Goal: Information Seeking & Learning: Check status

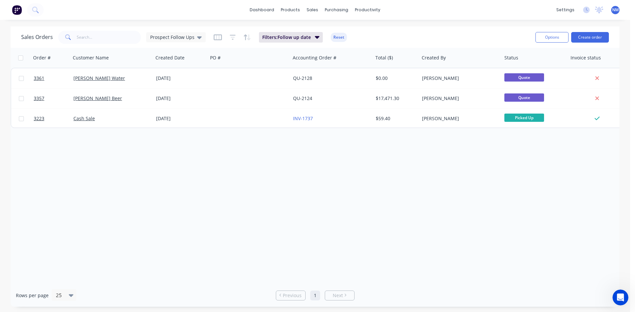
scroll to position [1, 0]
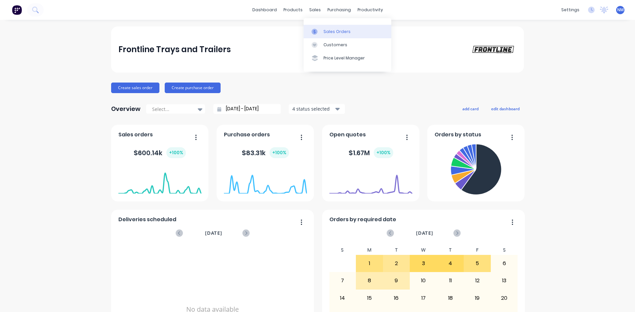
click at [333, 34] on div "Sales Orders" at bounding box center [336, 32] width 27 height 6
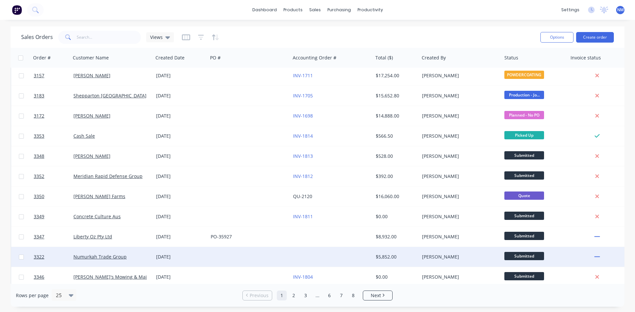
scroll to position [291, 0]
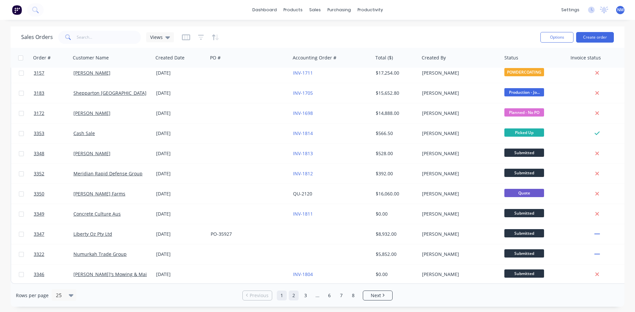
click at [293, 294] on link "2" at bounding box center [294, 296] width 10 height 10
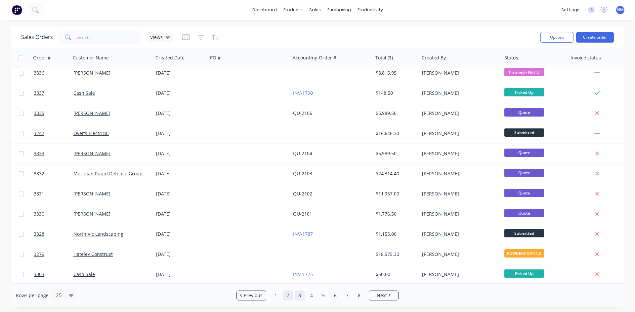
click at [300, 293] on link "3" at bounding box center [299, 296] width 10 height 10
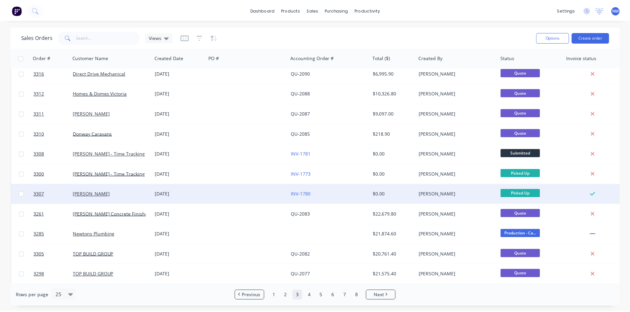
scroll to position [198, 0]
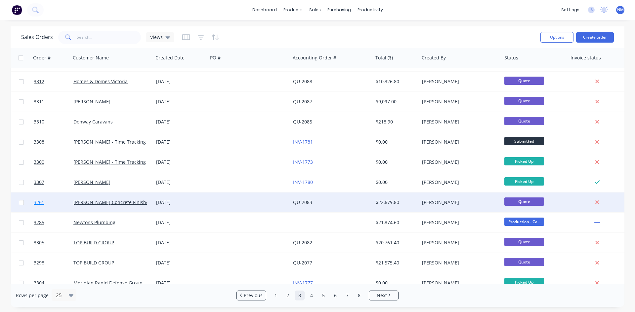
click at [40, 204] on span "3261" at bounding box center [39, 202] width 11 height 7
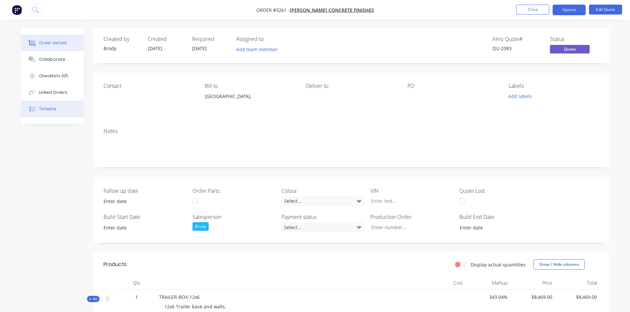
click at [65, 110] on button "Timeline" at bounding box center [52, 109] width 63 height 17
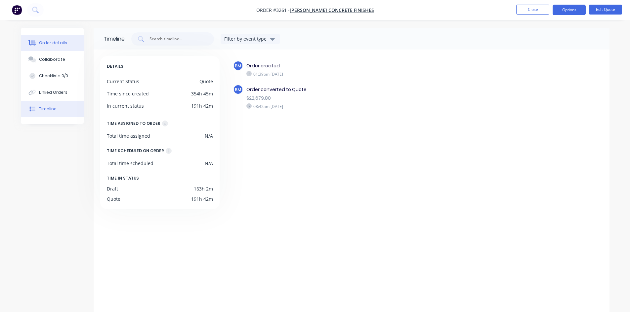
click at [60, 47] on button "Order details" at bounding box center [52, 43] width 63 height 17
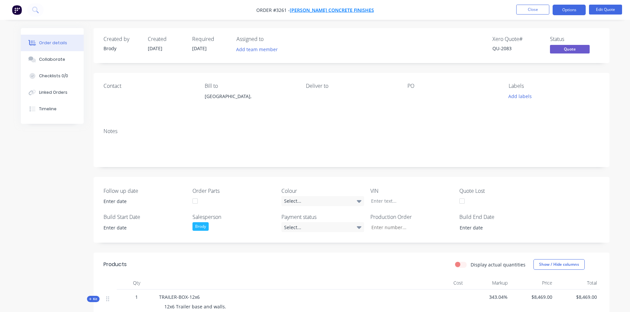
click at [336, 12] on span "[PERSON_NAME] Concrete Finishes" at bounding box center [332, 10] width 84 height 6
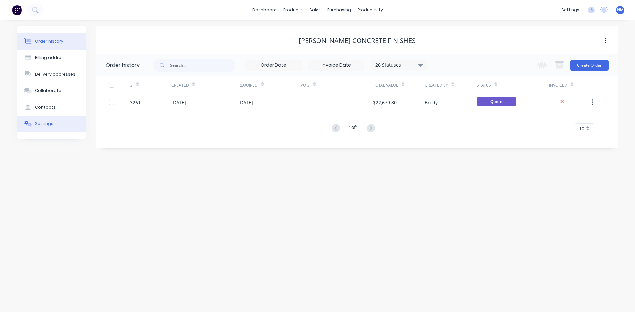
click at [52, 125] on button "Settings" at bounding box center [51, 124] width 69 height 17
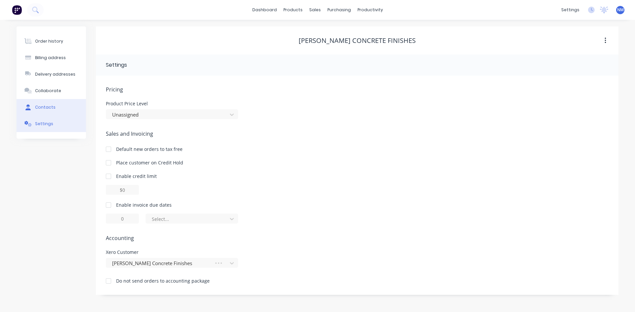
click at [54, 111] on button "Contacts" at bounding box center [51, 107] width 69 height 17
select select "AU"
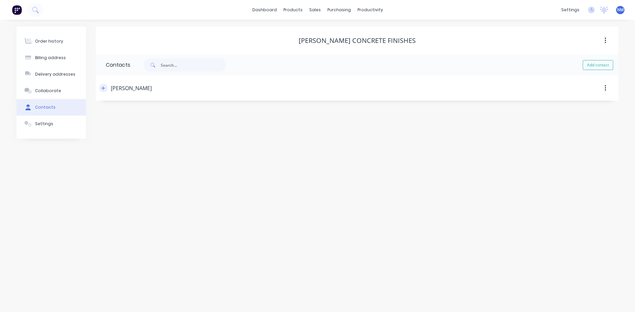
click at [101, 87] on button "button" at bounding box center [103, 88] width 8 height 8
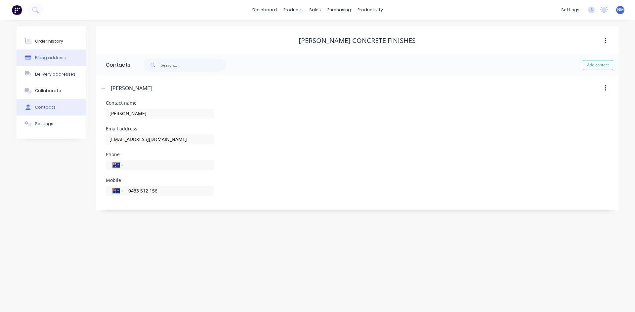
drag, startPoint x: 48, startPoint y: 44, endPoint x: 44, endPoint y: 51, distance: 7.5
click at [48, 44] on div "Order history" at bounding box center [49, 41] width 28 height 6
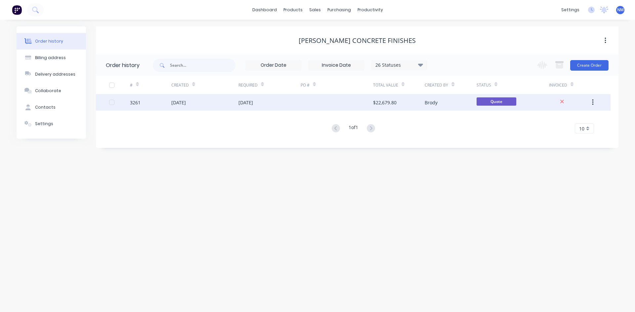
click at [313, 101] on div at bounding box center [336, 102] width 72 height 17
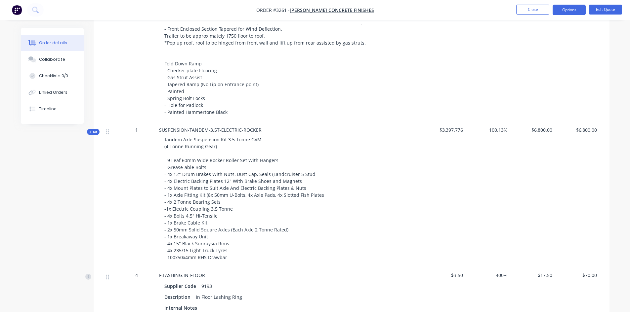
scroll to position [253, 0]
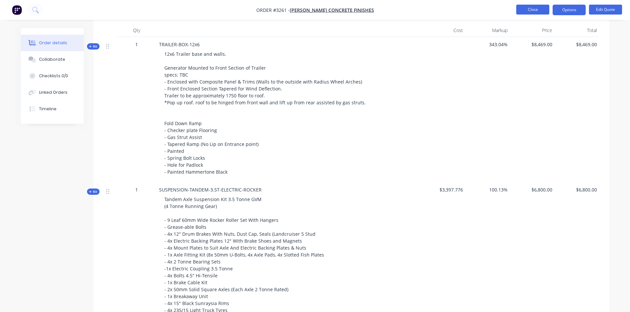
click at [522, 12] on button "Close" at bounding box center [532, 10] width 33 height 10
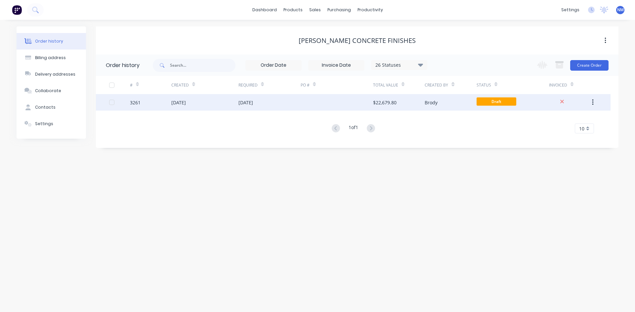
click at [231, 103] on div "[DATE]" at bounding box center [204, 102] width 67 height 17
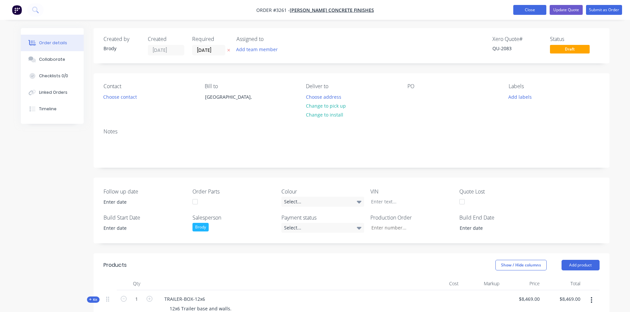
click at [524, 13] on button "Close" at bounding box center [529, 10] width 33 height 10
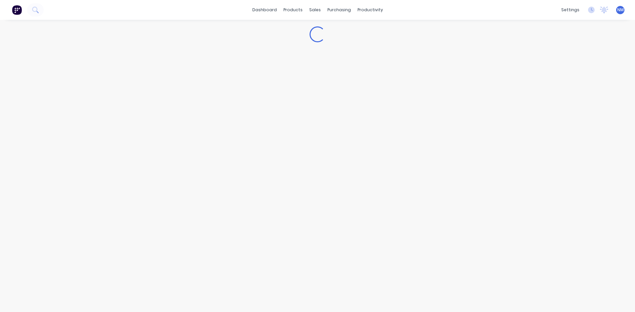
click at [526, 12] on div "dashboard products sales purchasing productivity dashboard products Product Cat…" at bounding box center [317, 10] width 635 height 20
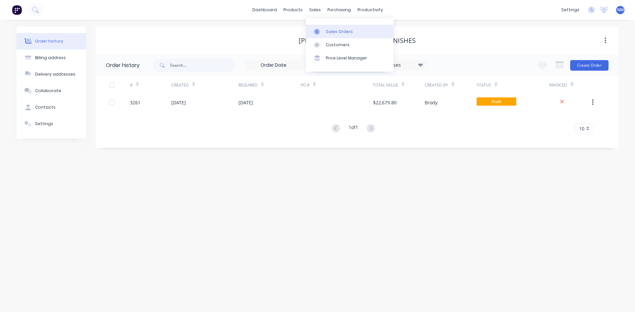
click at [347, 25] on link "Sales Orders" at bounding box center [350, 31] width 88 height 13
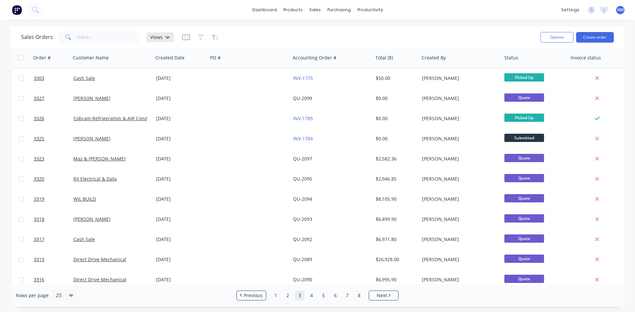
click at [167, 38] on icon at bounding box center [167, 37] width 5 height 3
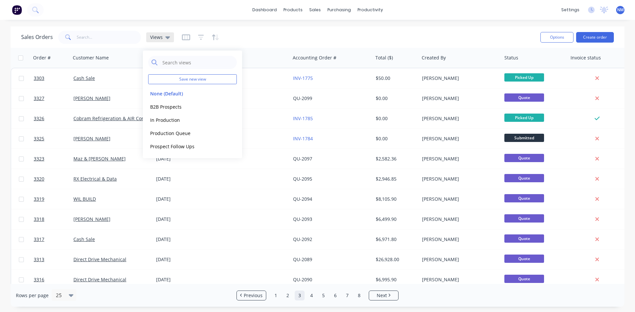
click at [167, 38] on icon at bounding box center [167, 37] width 5 height 3
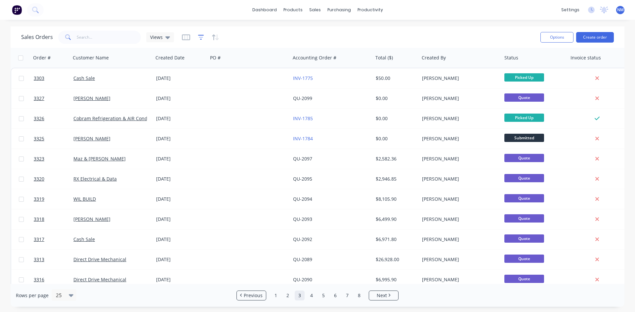
click at [201, 39] on icon "button" at bounding box center [201, 37] width 6 height 7
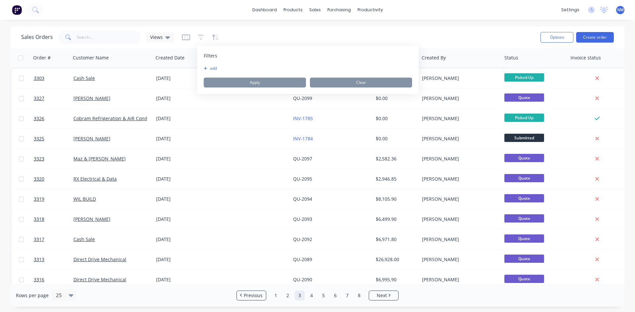
click at [215, 67] on button "add" at bounding box center [212, 68] width 17 height 5
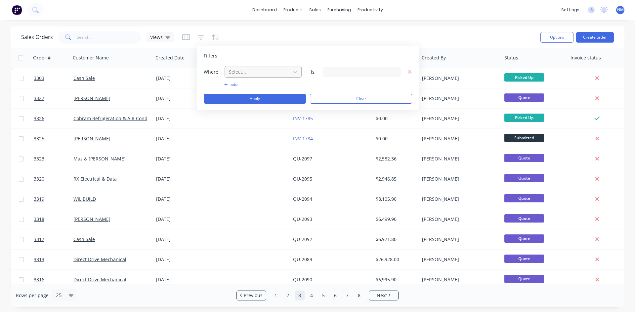
drag, startPoint x: 215, startPoint y: 67, endPoint x: 232, endPoint y: 73, distance: 17.0
click at [232, 73] on div at bounding box center [257, 72] width 59 height 8
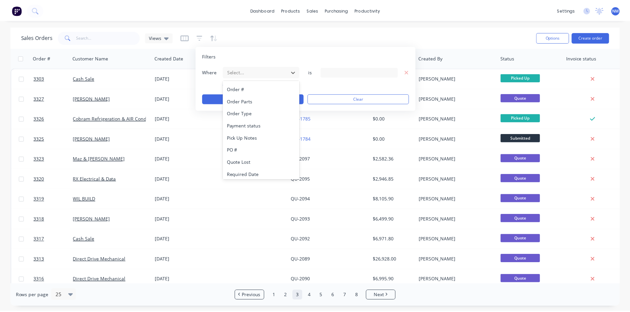
scroll to position [270, 0]
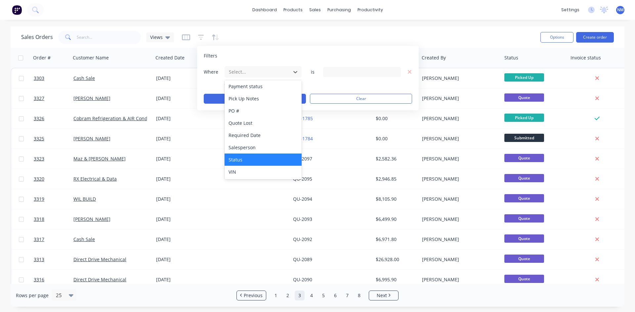
click at [250, 155] on div "Status" at bounding box center [262, 160] width 77 height 12
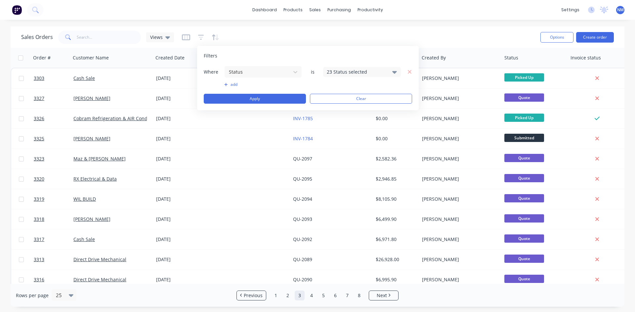
click at [347, 74] on div "23 Status selected" at bounding box center [357, 71] width 60 height 7
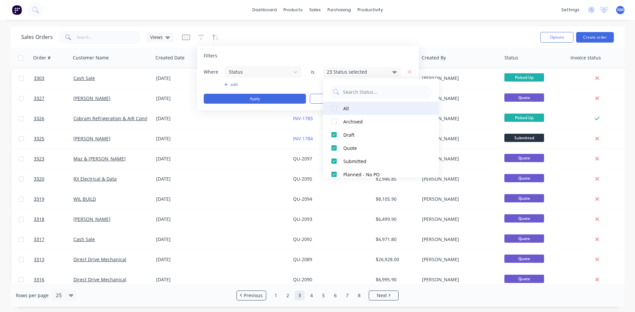
click at [334, 110] on div at bounding box center [333, 108] width 13 height 13
click at [335, 106] on div at bounding box center [333, 108] width 13 height 13
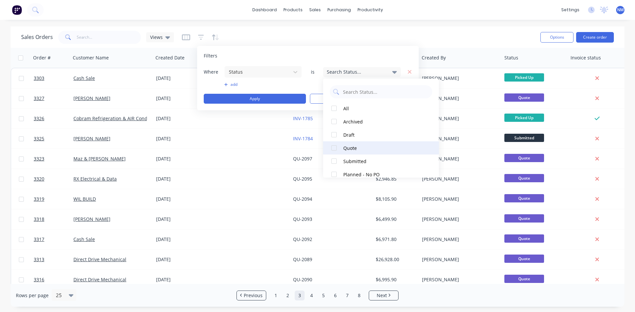
click at [334, 149] on div at bounding box center [333, 147] width 13 height 13
click at [240, 97] on button "Apply" at bounding box center [255, 99] width 102 height 10
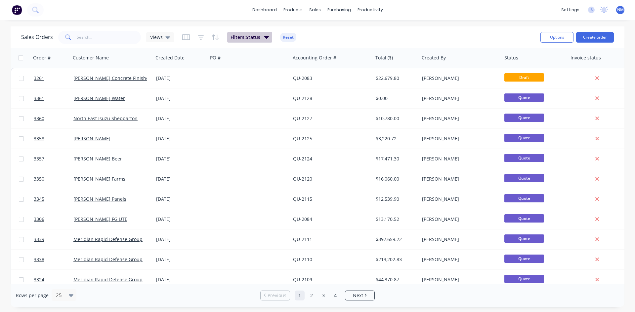
click at [252, 38] on span "Filters: Status" at bounding box center [245, 37] width 30 height 7
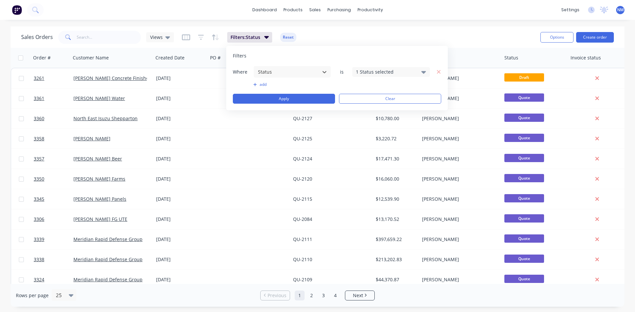
click at [375, 72] on div "1 Status selected" at bounding box center [386, 71] width 60 height 7
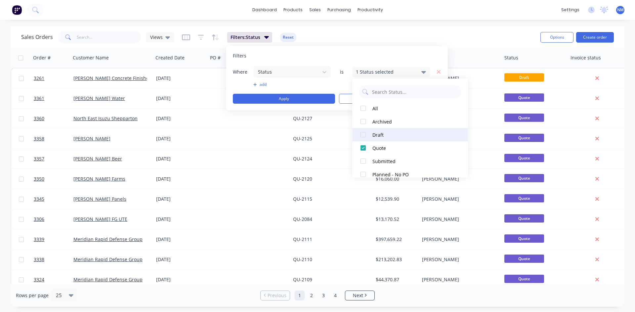
click at [385, 135] on div "Draft" at bounding box center [411, 135] width 79 height 7
click at [290, 99] on button "Apply" at bounding box center [284, 99] width 102 height 10
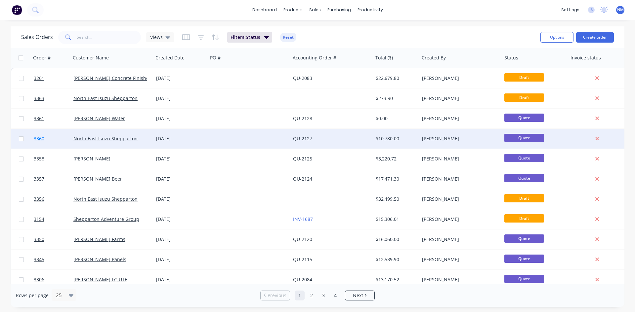
click at [46, 141] on link "3360" at bounding box center [54, 139] width 40 height 20
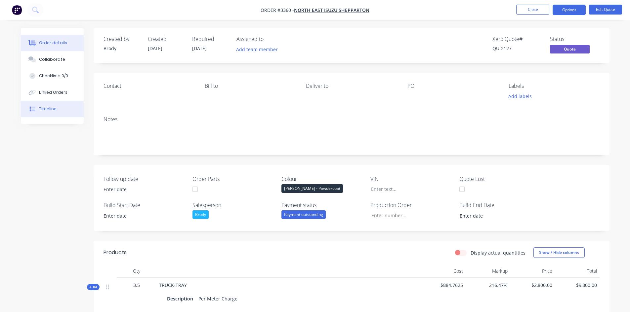
click at [45, 108] on div "Timeline" at bounding box center [48, 109] width 18 height 6
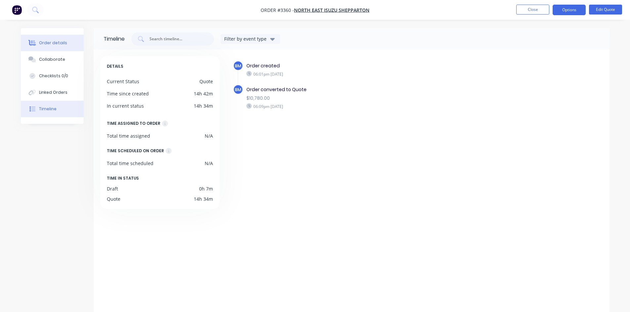
click at [54, 39] on button "Order details" at bounding box center [52, 43] width 63 height 17
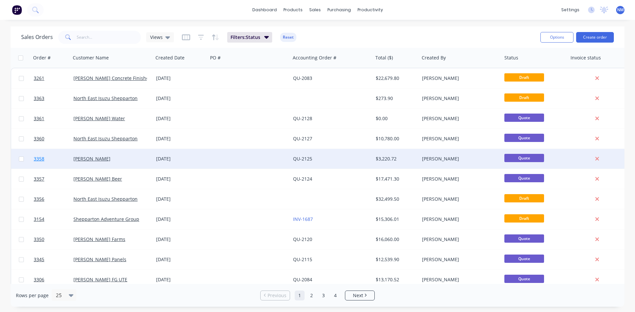
click at [38, 157] on span "3358" at bounding box center [39, 159] width 11 height 7
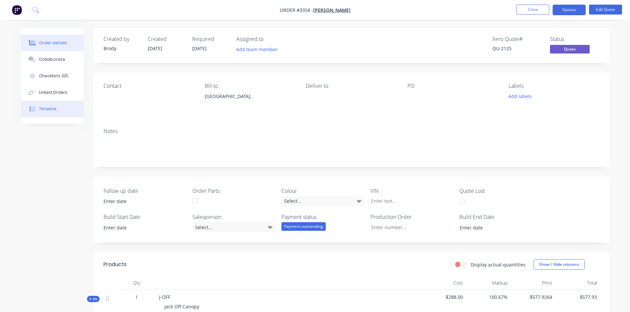
click at [47, 107] on div "Timeline" at bounding box center [48, 109] width 18 height 6
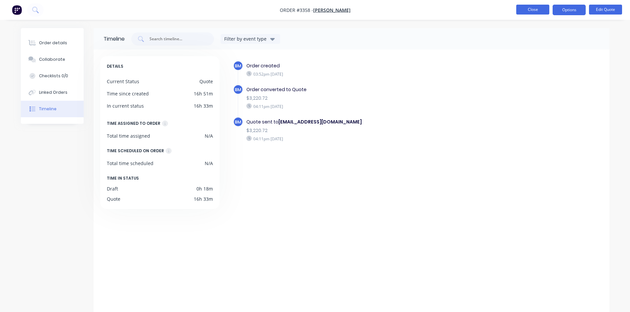
click at [529, 9] on button "Close" at bounding box center [532, 10] width 33 height 10
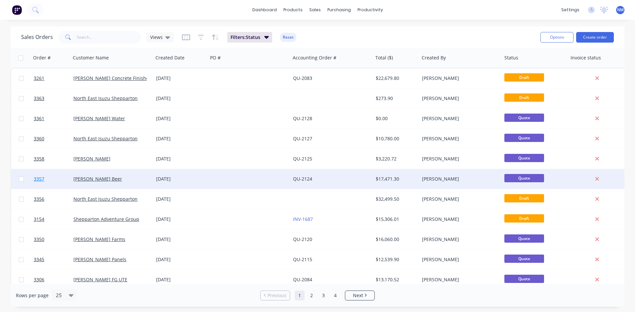
click at [42, 176] on span "3357" at bounding box center [39, 179] width 11 height 7
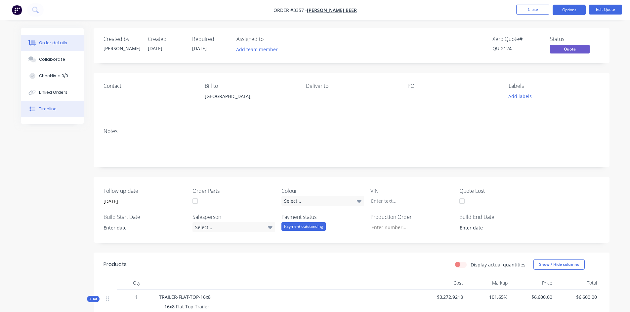
click at [59, 109] on button "Timeline" at bounding box center [52, 109] width 63 height 17
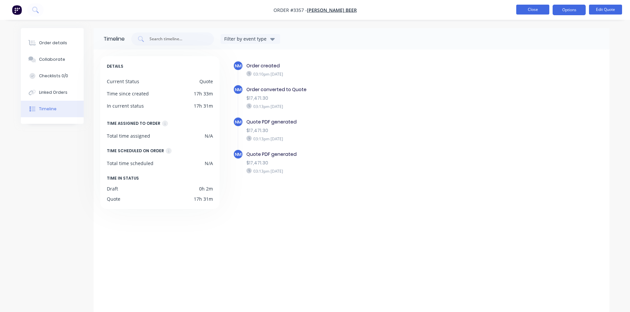
click at [528, 10] on button "Close" at bounding box center [532, 10] width 33 height 10
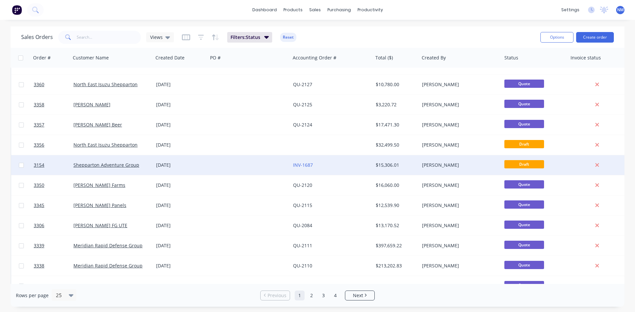
scroll to position [66, 0]
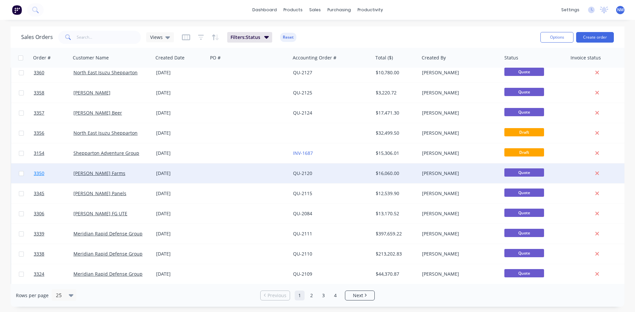
click at [42, 175] on span "3350" at bounding box center [39, 173] width 11 height 7
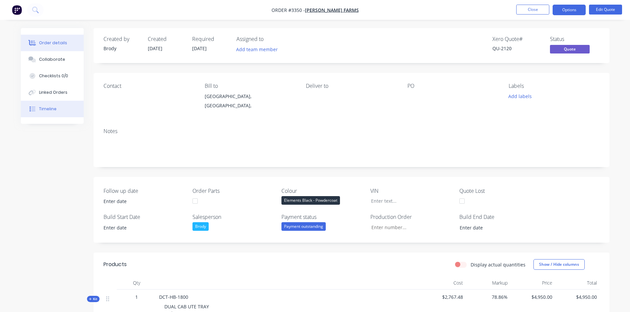
click at [54, 108] on div "Timeline" at bounding box center [48, 109] width 18 height 6
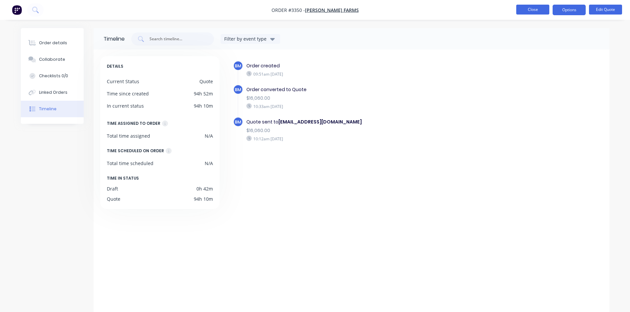
click at [535, 9] on button "Close" at bounding box center [532, 10] width 33 height 10
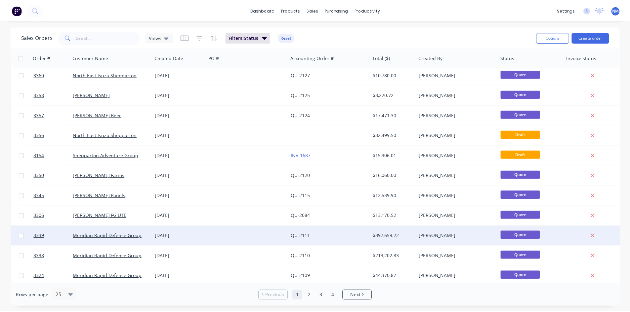
scroll to position [66, 0]
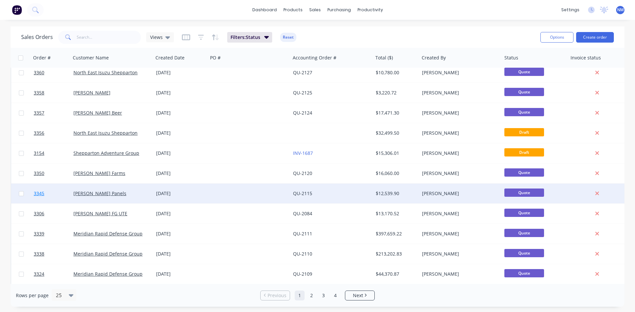
click at [39, 195] on span "3345" at bounding box center [39, 193] width 11 height 7
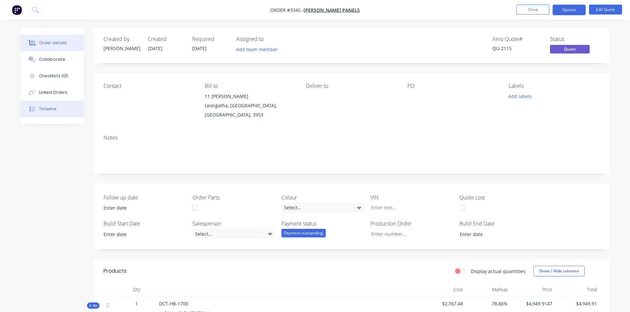
click at [46, 110] on div "Timeline" at bounding box center [48, 109] width 18 height 6
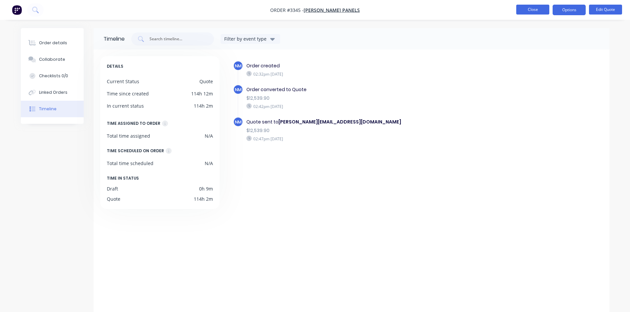
click at [533, 9] on button "Close" at bounding box center [532, 10] width 33 height 10
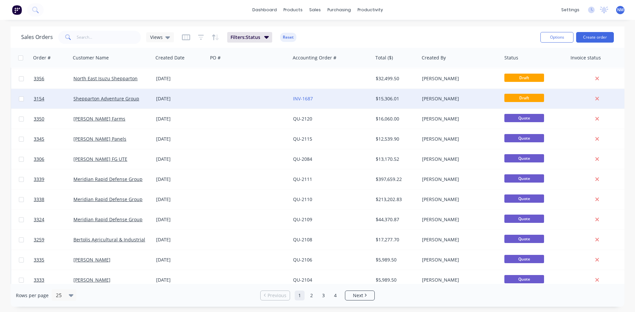
scroll to position [132, 0]
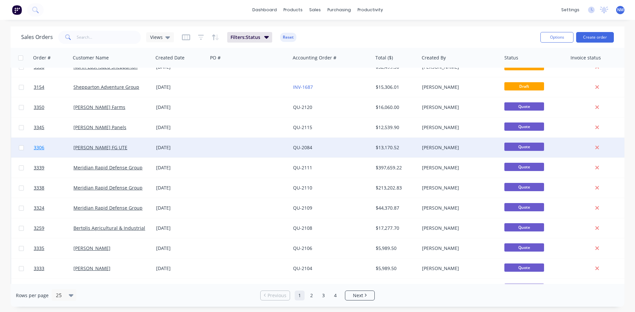
click at [39, 151] on span "3306" at bounding box center [39, 147] width 11 height 7
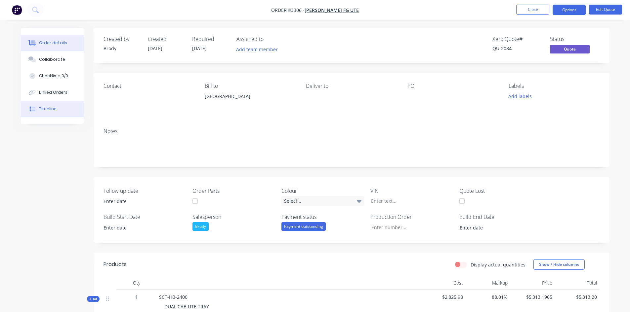
click at [32, 112] on button "Timeline" at bounding box center [52, 109] width 63 height 17
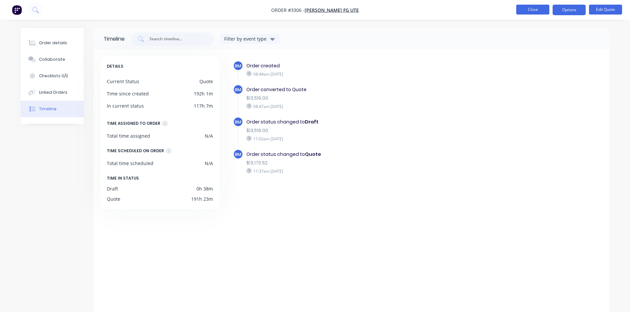
click at [535, 9] on button "Close" at bounding box center [532, 10] width 33 height 10
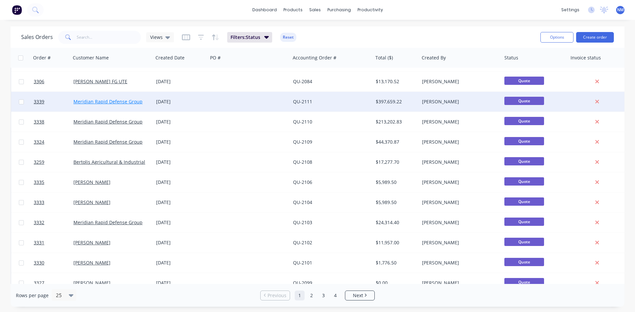
scroll to position [231, 0]
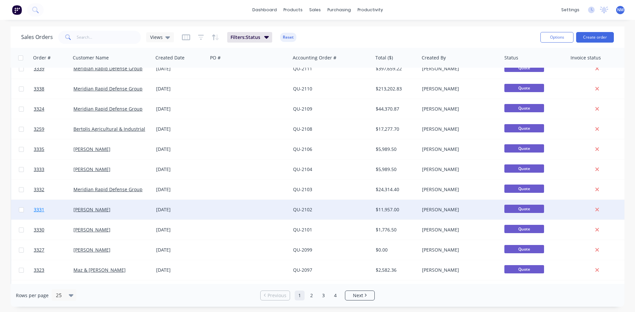
click at [38, 210] on span "3331" at bounding box center [39, 210] width 11 height 7
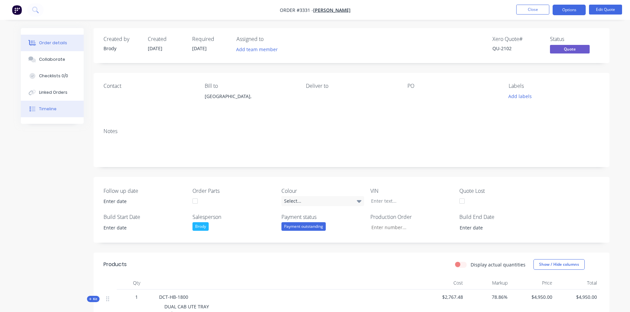
click at [56, 102] on button "Timeline" at bounding box center [52, 109] width 63 height 17
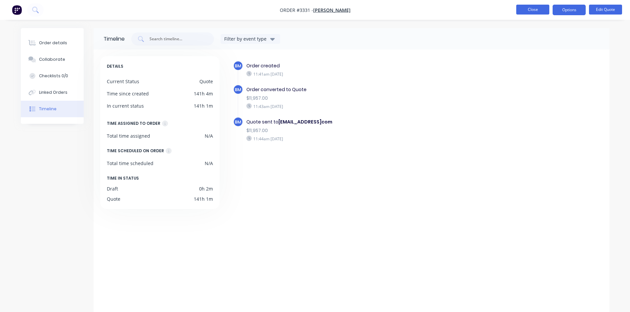
click at [530, 5] on button "Close" at bounding box center [532, 10] width 33 height 10
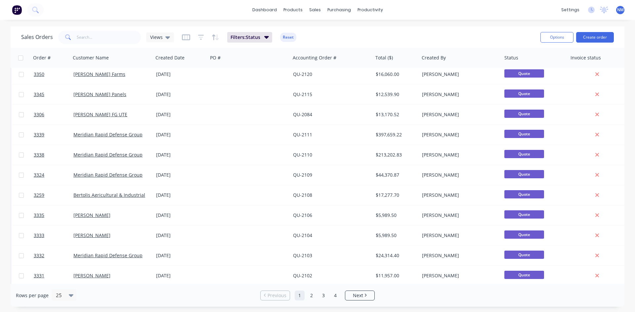
scroll to position [264, 0]
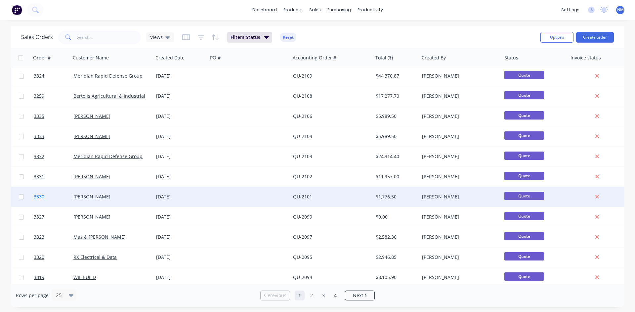
click at [39, 197] on span "3330" at bounding box center [39, 197] width 11 height 7
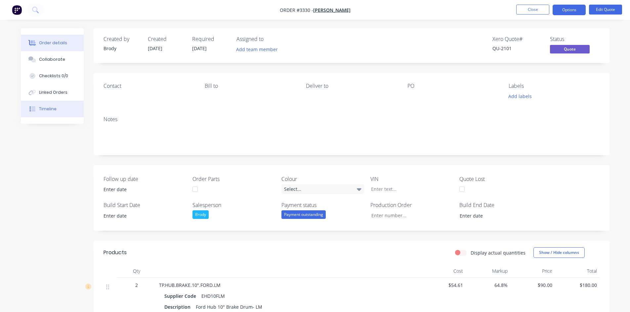
click at [65, 113] on button "Timeline" at bounding box center [52, 109] width 63 height 17
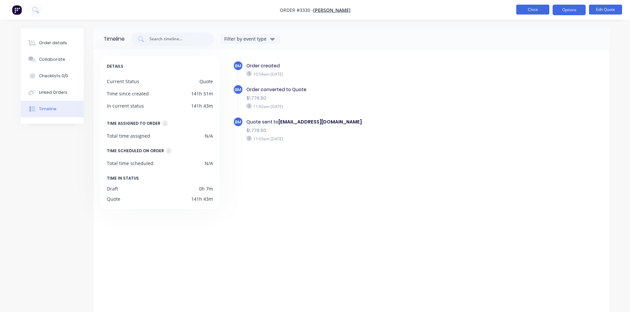
click at [533, 7] on button "Close" at bounding box center [532, 10] width 33 height 10
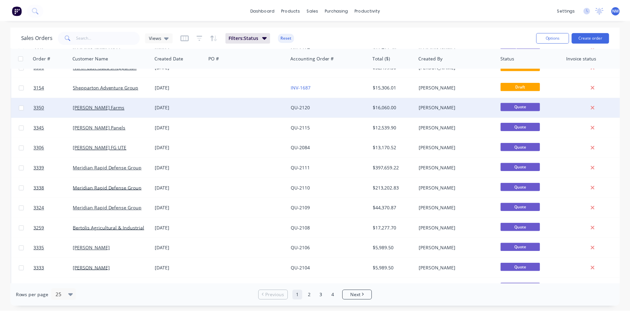
scroll to position [291, 0]
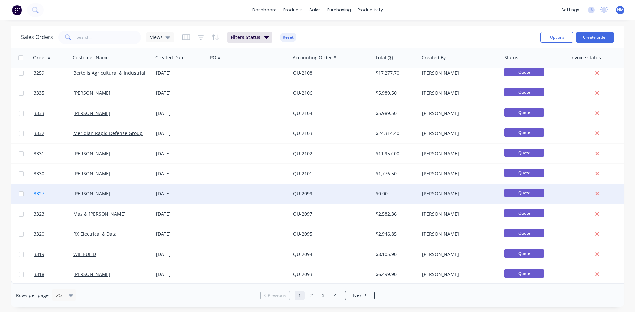
click at [39, 191] on span "3327" at bounding box center [39, 194] width 11 height 7
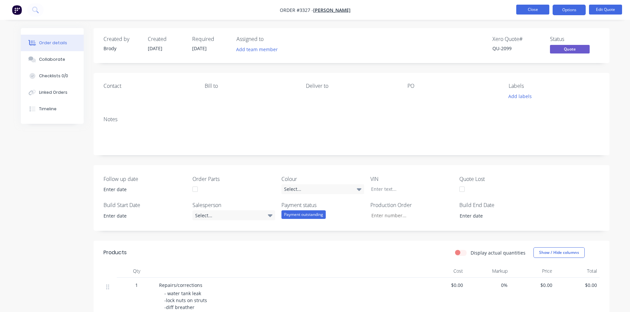
click at [534, 8] on button "Close" at bounding box center [532, 10] width 33 height 10
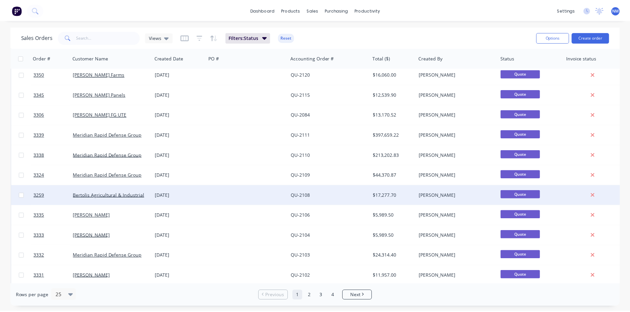
scroll to position [291, 0]
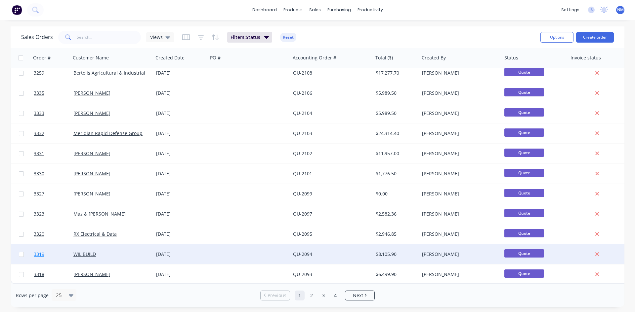
click at [40, 251] on span "3319" at bounding box center [39, 254] width 11 height 7
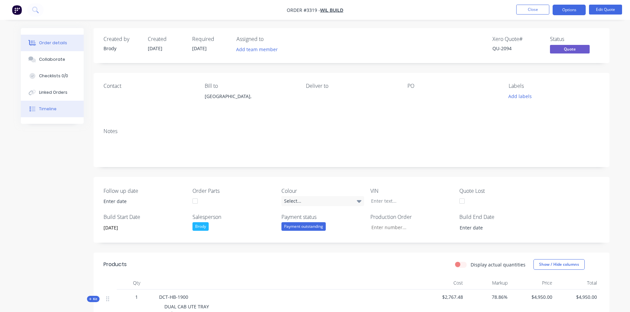
click at [41, 111] on div "Timeline" at bounding box center [48, 109] width 18 height 6
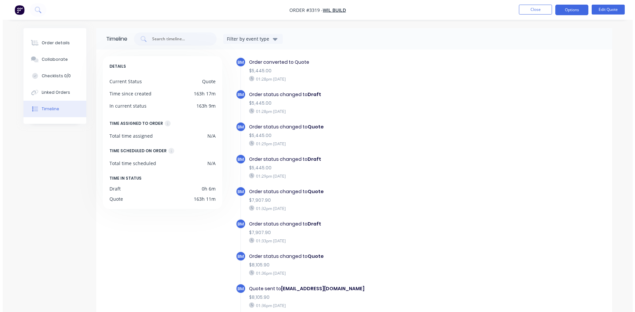
scroll to position [42, 0]
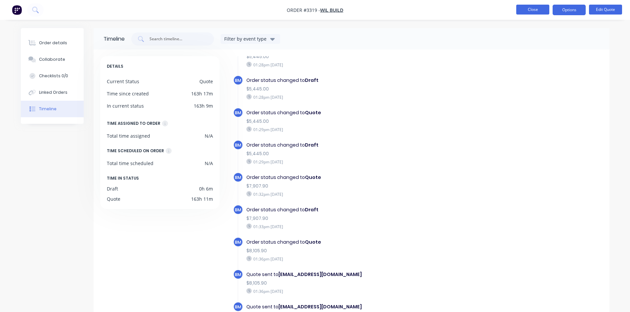
click at [533, 12] on button "Close" at bounding box center [532, 10] width 33 height 10
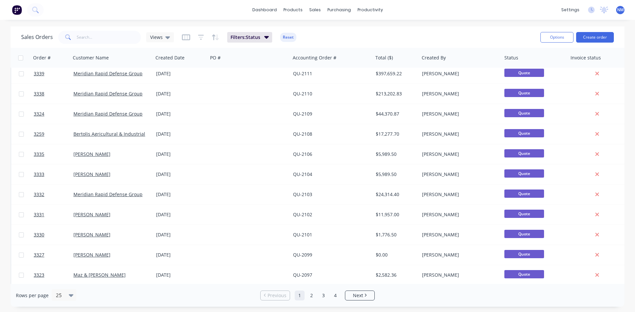
scroll to position [291, 0]
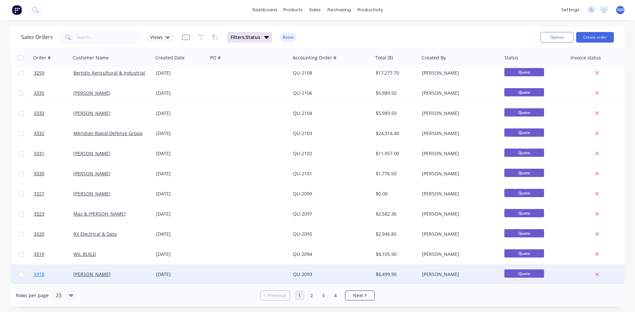
click at [39, 271] on span "3318" at bounding box center [39, 274] width 11 height 7
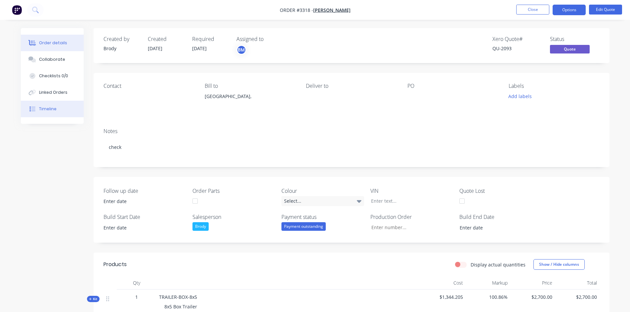
click at [56, 115] on button "Timeline" at bounding box center [52, 109] width 63 height 17
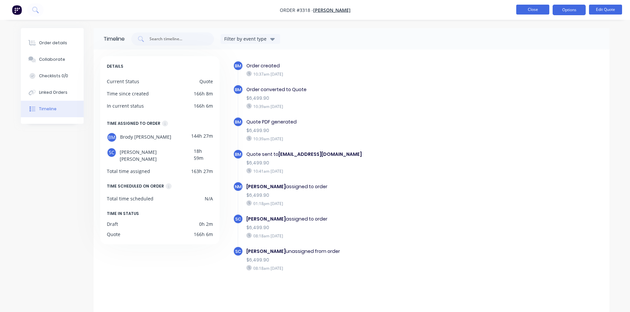
click at [539, 7] on button "Close" at bounding box center [532, 10] width 33 height 10
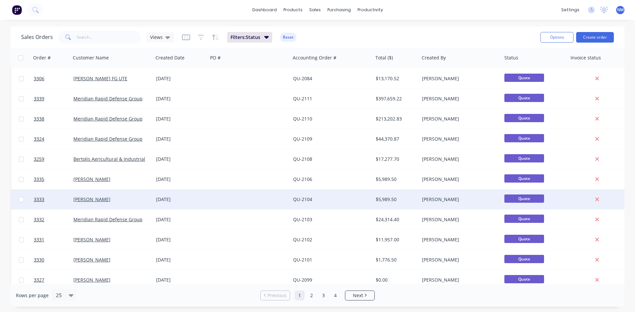
scroll to position [291, 0]
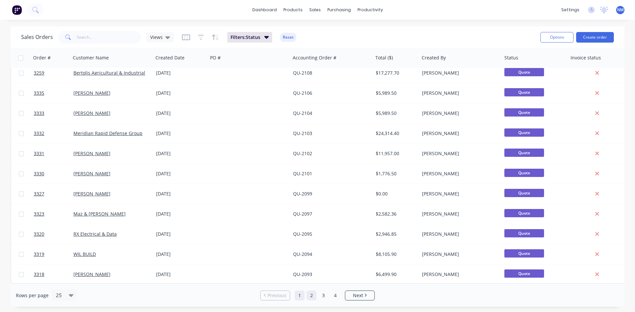
click at [313, 297] on link "2" at bounding box center [311, 296] width 10 height 10
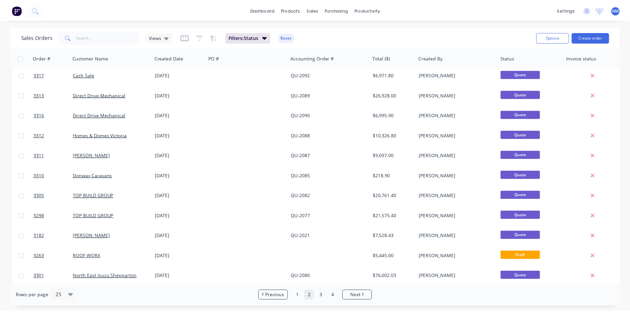
scroll to position [0, 0]
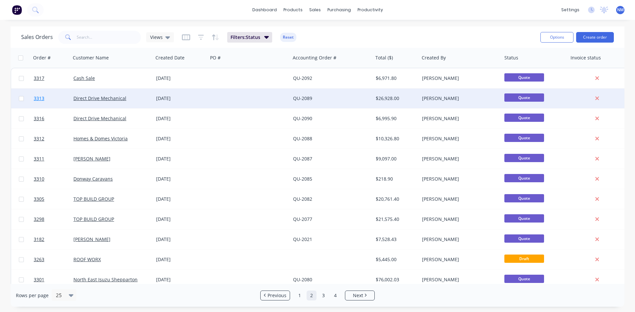
click at [40, 96] on span "3313" at bounding box center [39, 98] width 11 height 7
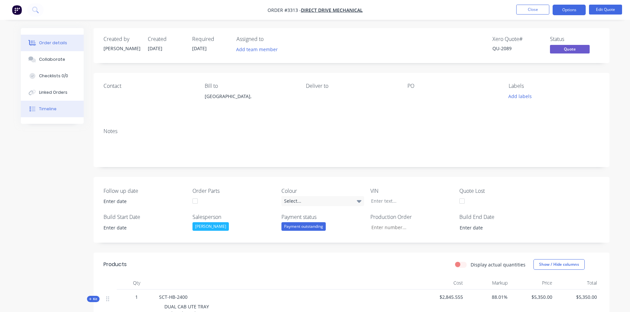
click at [51, 110] on div "Timeline" at bounding box center [48, 109] width 18 height 6
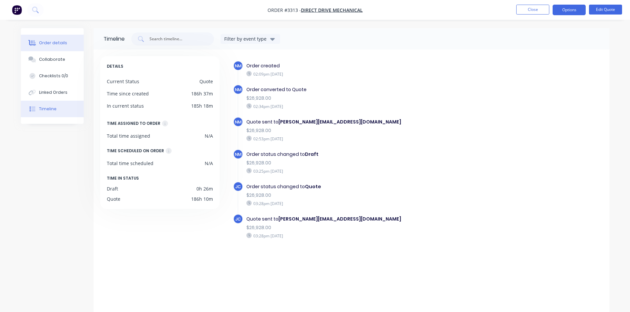
click at [40, 43] on div "Order details" at bounding box center [53, 43] width 28 height 6
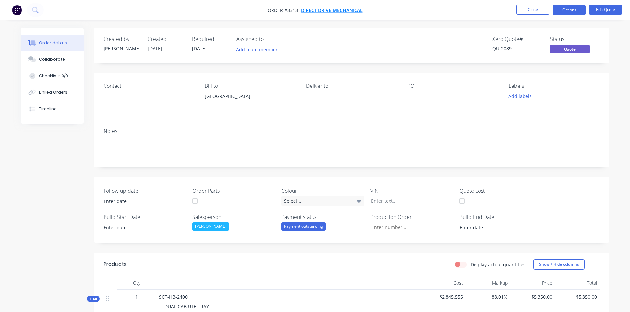
click at [345, 10] on span "Direct Drive Mechanical" at bounding box center [332, 10] width 62 height 6
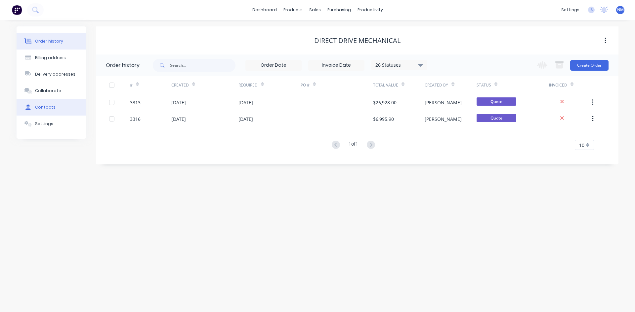
click at [46, 105] on div "Contacts" at bounding box center [45, 107] width 20 height 6
select select "AU"
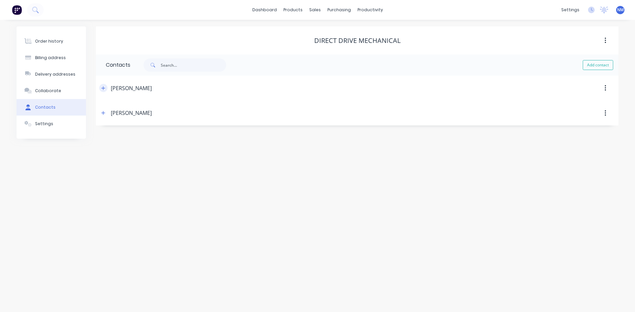
click at [102, 89] on icon "button" at bounding box center [103, 88] width 4 height 5
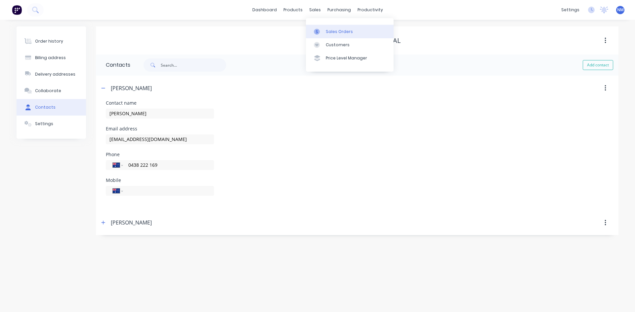
click at [339, 30] on div "Sales Orders" at bounding box center [339, 32] width 27 height 6
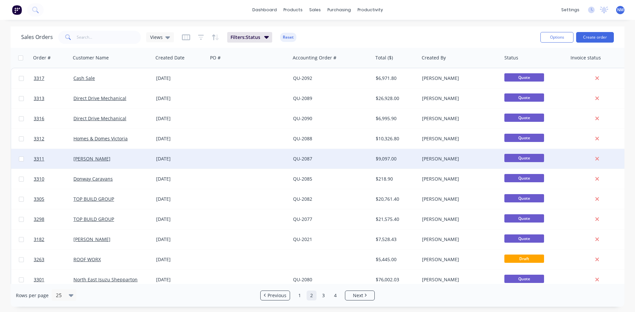
click at [26, 159] on div at bounding box center [21, 159] width 20 height 20
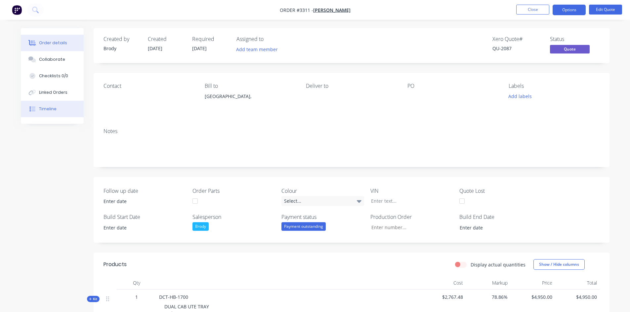
click at [50, 111] on div "Timeline" at bounding box center [48, 109] width 18 height 6
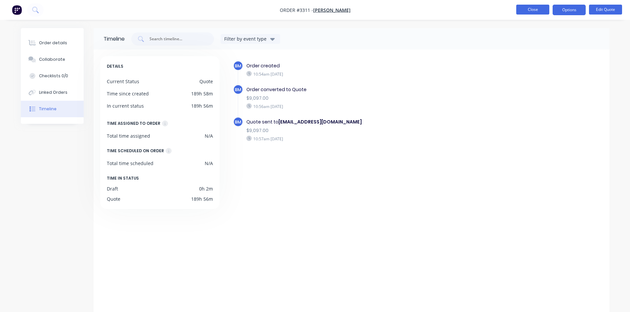
click at [527, 6] on button "Close" at bounding box center [532, 10] width 33 height 10
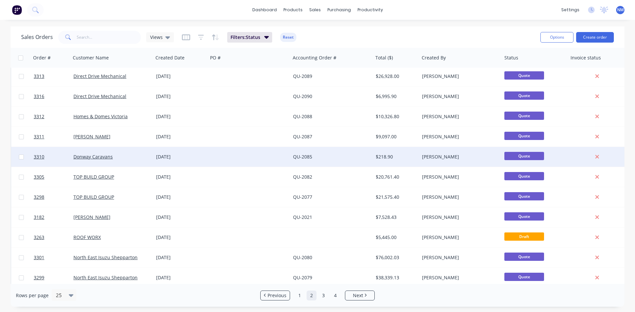
scroll to position [33, 0]
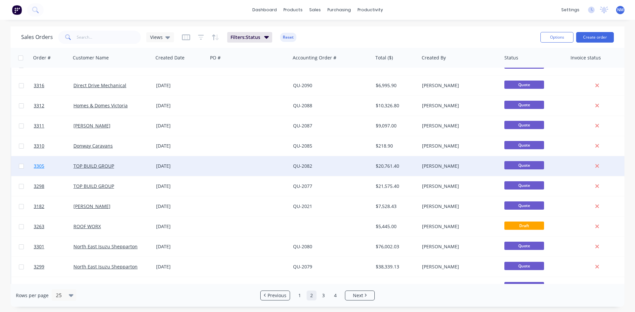
click at [41, 164] on span "3305" at bounding box center [39, 166] width 11 height 7
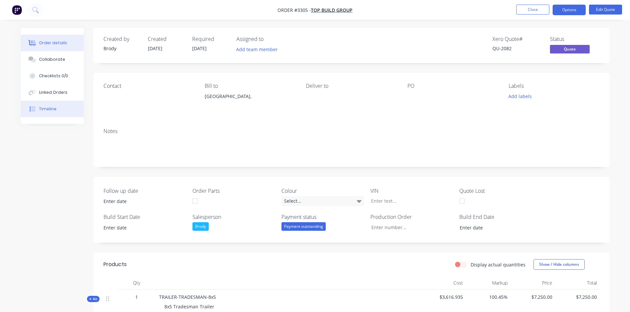
click at [50, 109] on div "Timeline" at bounding box center [48, 109] width 18 height 6
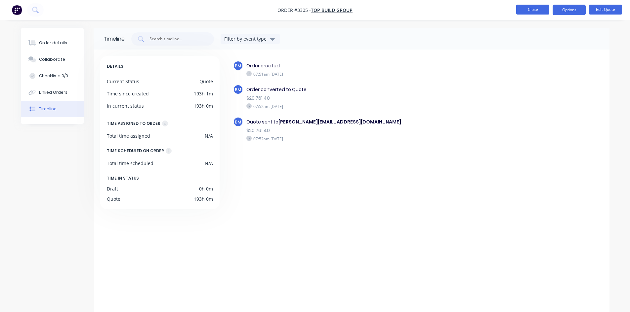
click at [540, 7] on button "Close" at bounding box center [532, 10] width 33 height 10
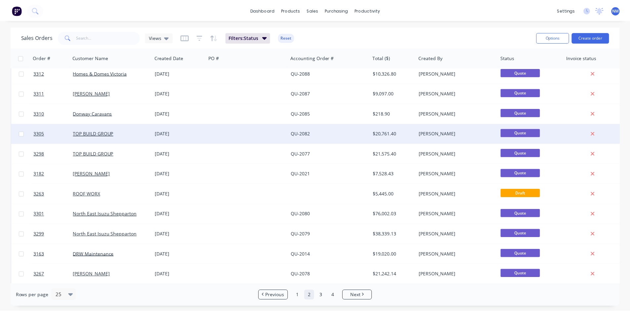
scroll to position [66, 0]
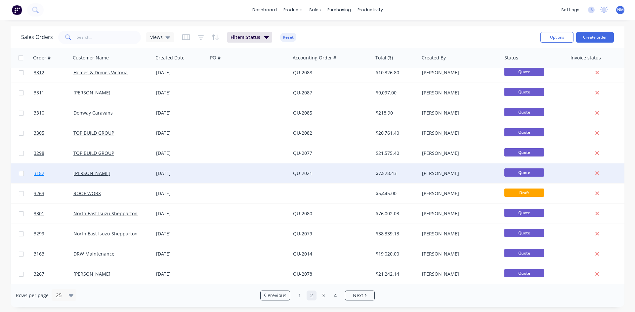
click at [39, 174] on span "3182" at bounding box center [39, 173] width 11 height 7
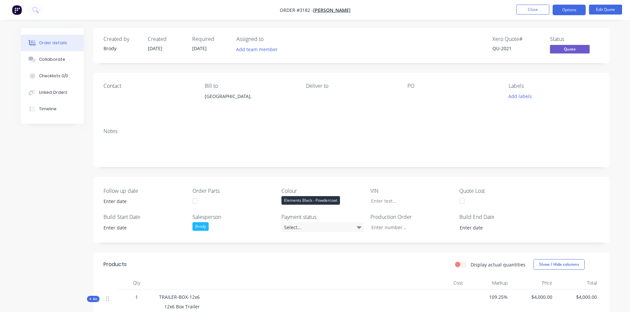
scroll to position [165, 0]
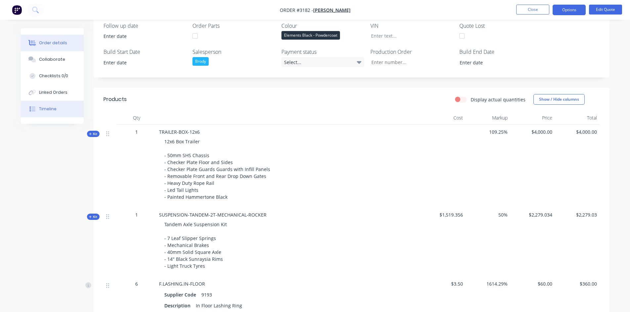
click at [55, 107] on div "Timeline" at bounding box center [48, 109] width 18 height 6
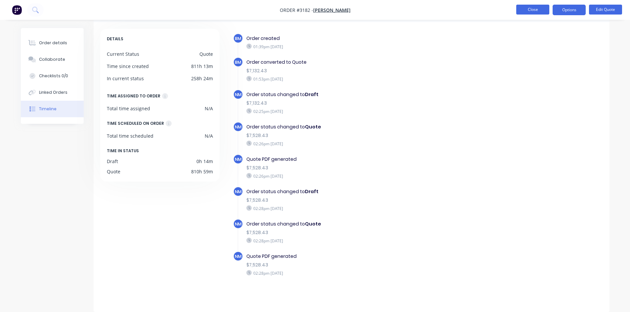
click at [540, 5] on button "Close" at bounding box center [532, 10] width 33 height 10
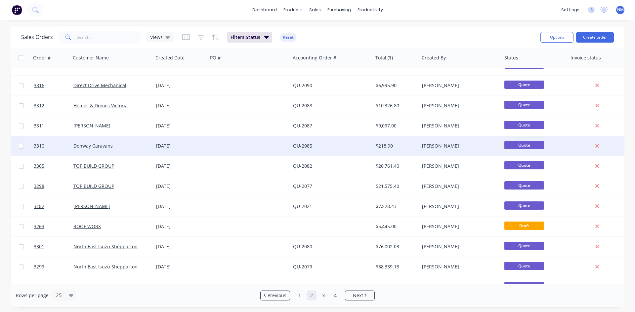
scroll to position [66, 0]
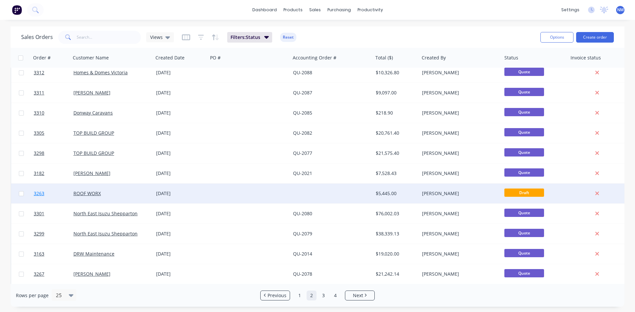
click at [42, 194] on span "3263" at bounding box center [39, 193] width 11 height 7
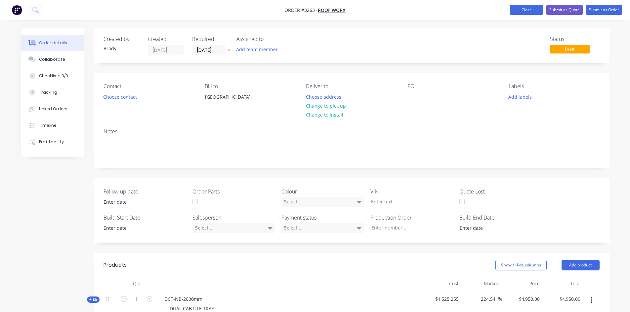
click at [530, 10] on button "Close" at bounding box center [526, 10] width 33 height 10
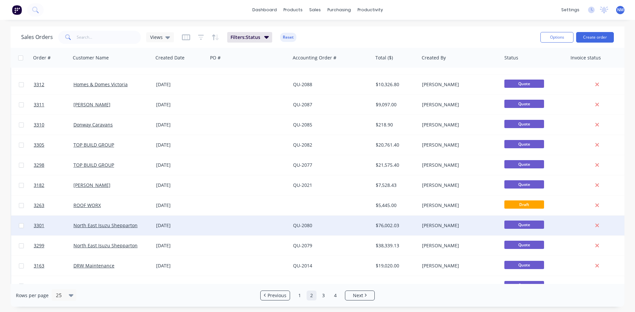
scroll to position [99, 0]
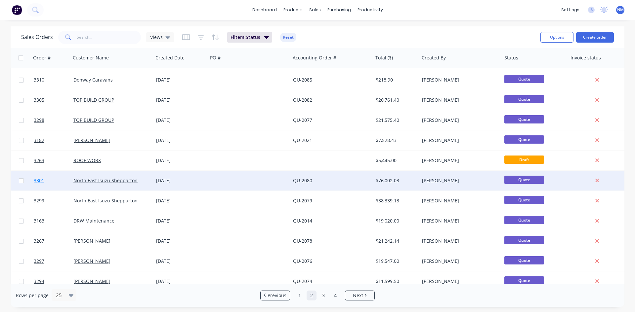
click at [44, 179] on span "3301" at bounding box center [39, 180] width 11 height 7
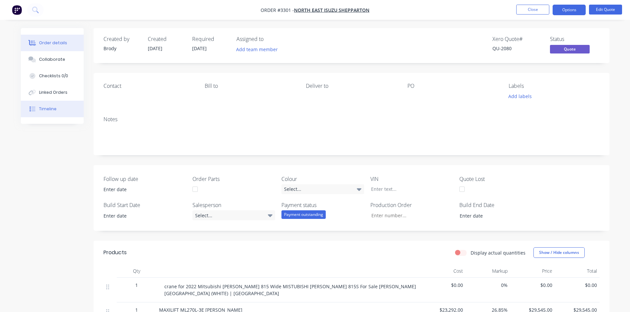
click at [49, 109] on div "Timeline" at bounding box center [48, 109] width 18 height 6
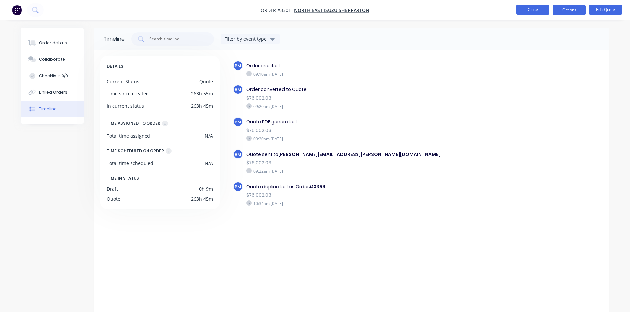
click at [531, 11] on button "Close" at bounding box center [532, 10] width 33 height 10
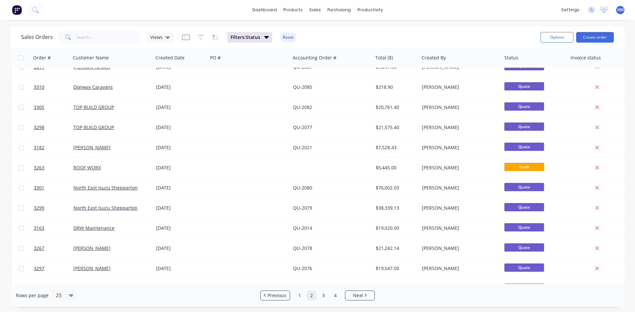
scroll to position [93, 0]
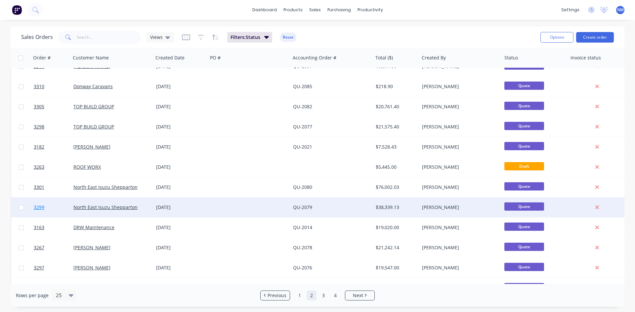
click at [39, 207] on span "3299" at bounding box center [39, 207] width 11 height 7
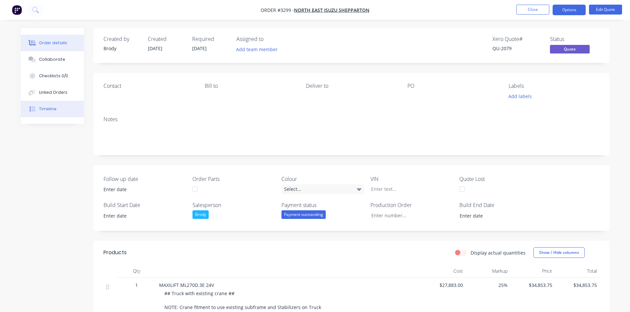
click at [64, 104] on button "Timeline" at bounding box center [52, 109] width 63 height 17
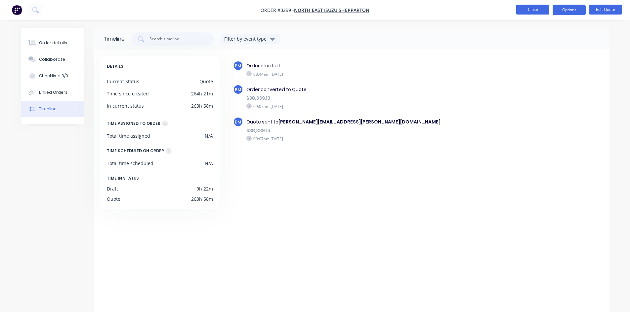
click at [540, 5] on button "Close" at bounding box center [532, 10] width 33 height 10
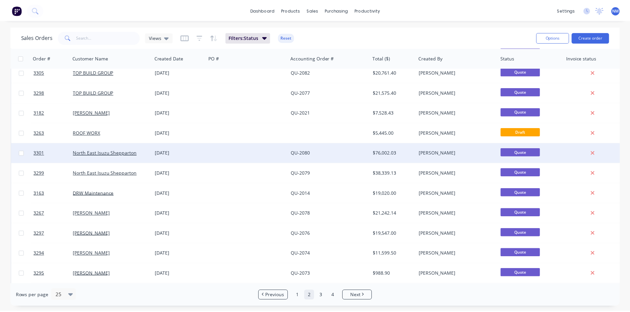
scroll to position [165, 0]
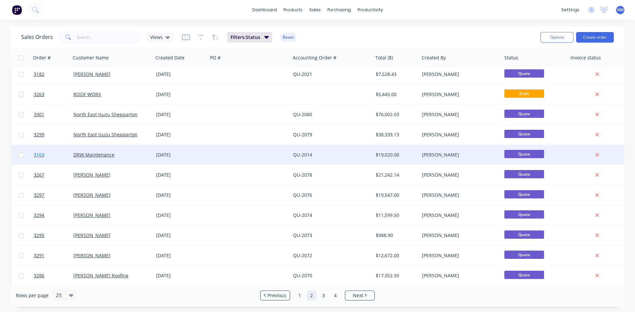
click at [35, 151] on link "3163" at bounding box center [54, 155] width 40 height 20
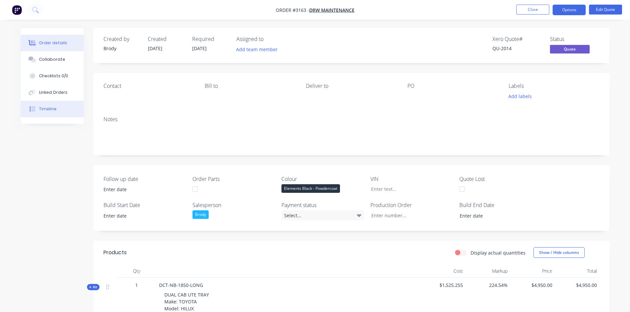
click at [40, 105] on button "Timeline" at bounding box center [52, 109] width 63 height 17
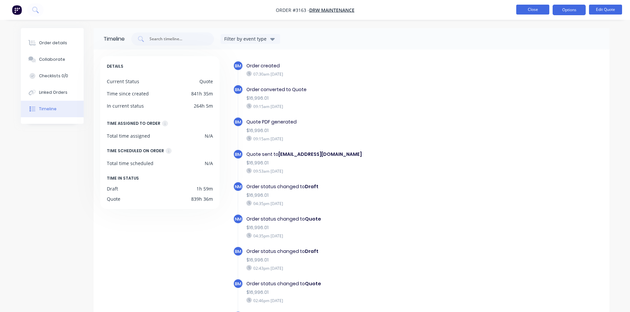
click at [536, 7] on button "Close" at bounding box center [532, 10] width 33 height 10
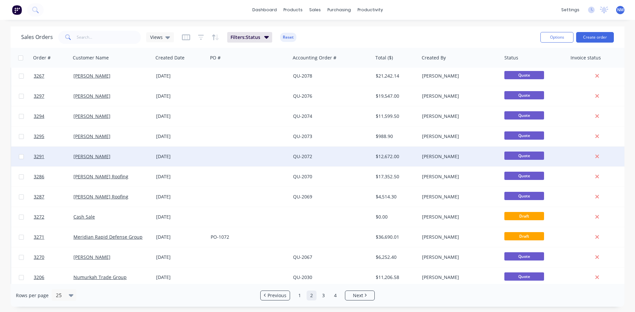
scroll to position [291, 0]
